Goal: Task Accomplishment & Management: Manage account settings

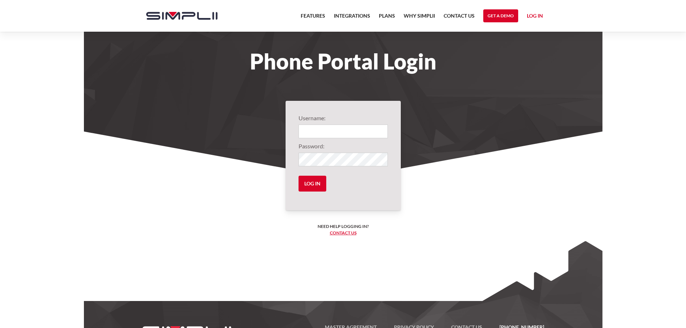
click at [325, 129] on input "Login" at bounding box center [343, 132] width 89 height 14
click at [318, 185] on input "Log in" at bounding box center [313, 184] width 28 height 16
click at [330, 135] on input "swmfax" at bounding box center [343, 132] width 89 height 14
type input "[EMAIL_ADDRESS][DOMAIN_NAME]"
click at [315, 183] on input "Log in" at bounding box center [313, 184] width 28 height 16
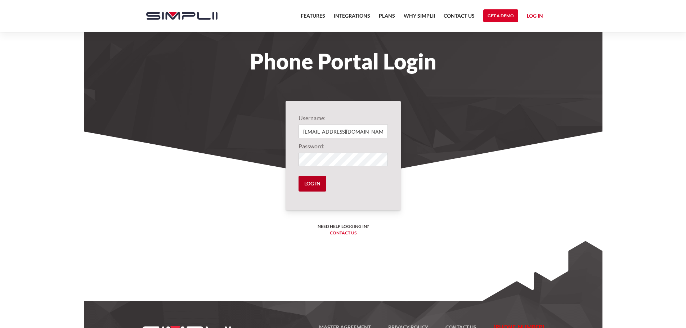
click at [315, 181] on input "Log in" at bounding box center [313, 184] width 28 height 16
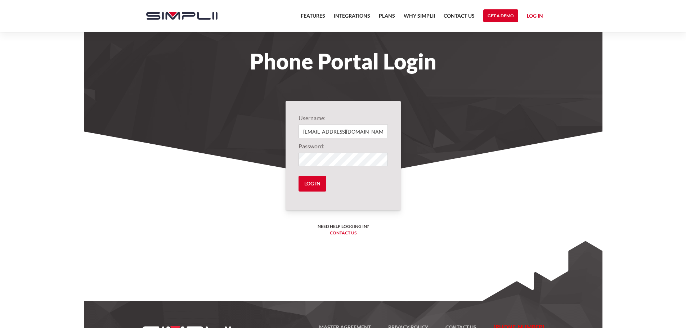
click at [219, 104] on section "Phone Portal Login" at bounding box center [343, 89] width 519 height 179
click at [543, 15] on link "Log in" at bounding box center [535, 17] width 16 height 11
